Goal: Information Seeking & Learning: Learn about a topic

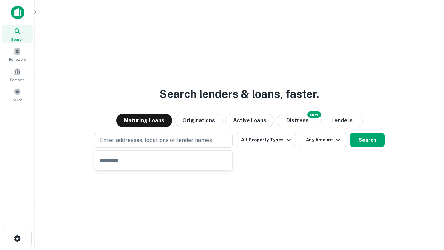
type input "**********"
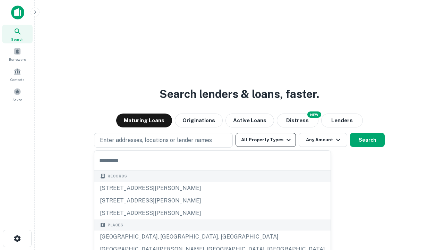
click at [266, 140] on button "All Property Types" at bounding box center [266, 140] width 60 height 14
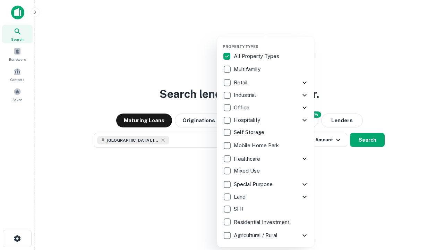
click at [271, 42] on button "button" at bounding box center [271, 42] width 97 height 0
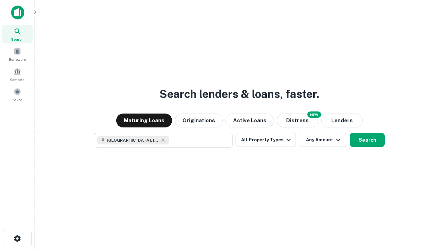
scroll to position [11, 0]
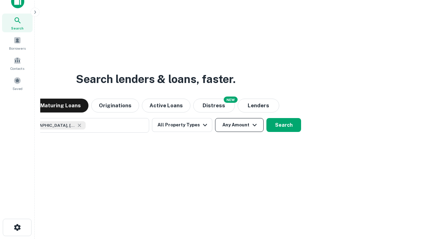
click at [215, 118] on button "Any Amount" at bounding box center [239, 125] width 49 height 14
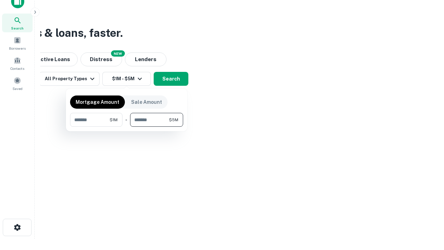
type input "*******"
click at [127, 127] on button "button" at bounding box center [126, 127] width 113 height 0
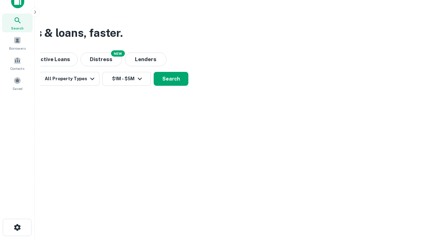
scroll to position [11, 0]
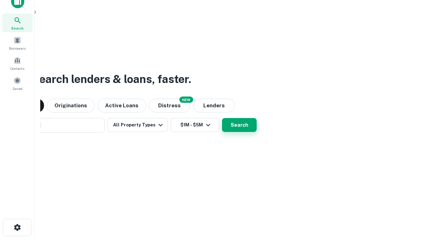
click at [222, 118] on button "Search" at bounding box center [239, 125] width 35 height 14
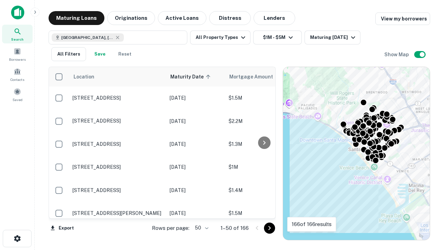
click at [201, 228] on body "Search Borrowers Contacts Saved Maturing Loans Originations Active Loans Distre…" at bounding box center [222, 125] width 444 height 250
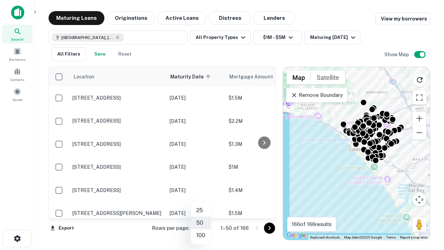
click at [201, 210] on li "25" at bounding box center [201, 210] width 20 height 12
